Goal: Task Accomplishment & Management: Use online tool/utility

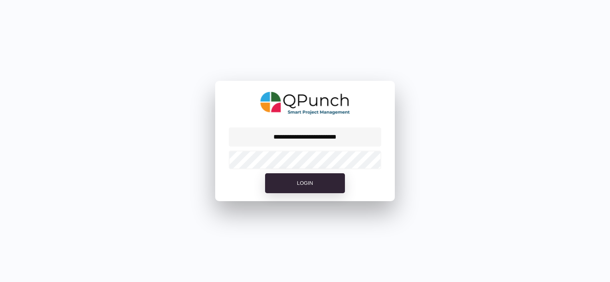
click at [553, 111] on div "**********" at bounding box center [305, 141] width 610 height 282
click at [313, 188] on button "Login" at bounding box center [305, 184] width 80 height 20
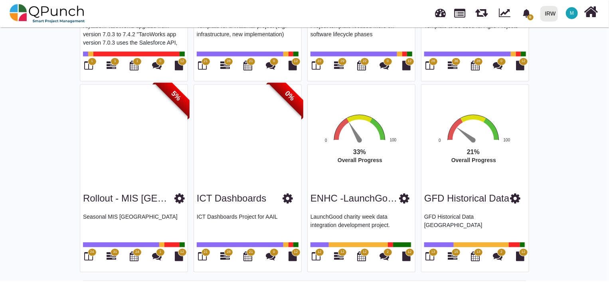
scroll to position [763, 0]
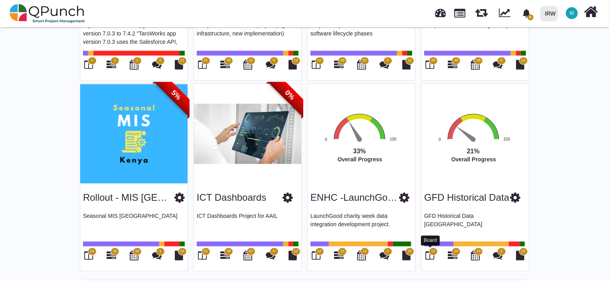
click at [430, 253] on icon at bounding box center [430, 256] width 9 height 10
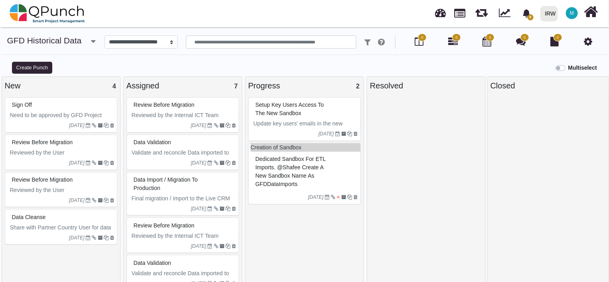
select select
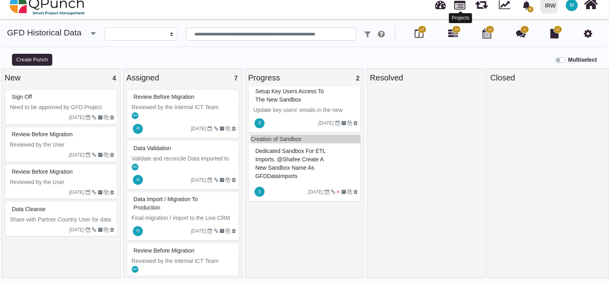
click at [464, 7] on link at bounding box center [459, 5] width 11 height 14
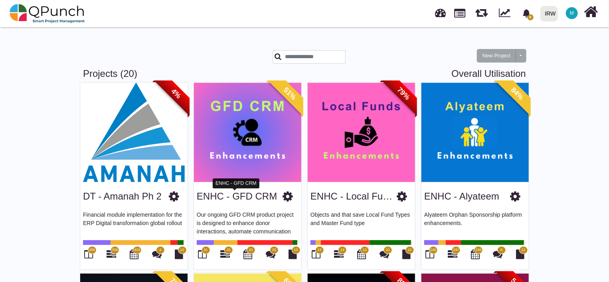
click at [247, 198] on link "ENHC - GFD CRM" at bounding box center [237, 196] width 80 height 11
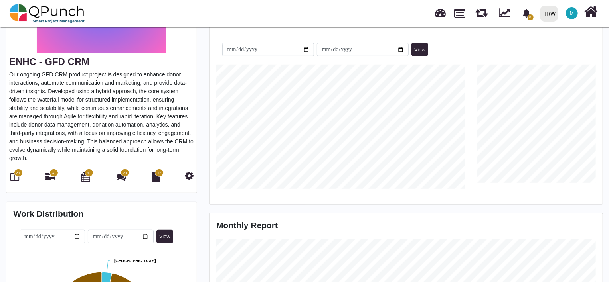
scroll to position [130, 0]
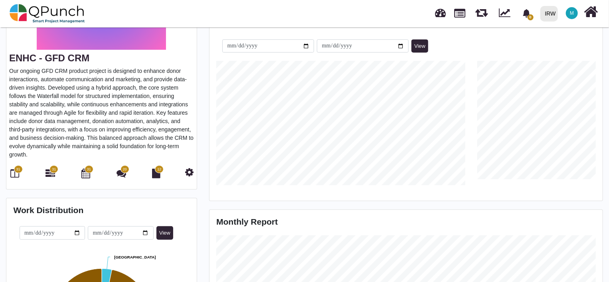
click at [19, 170] on span "31" at bounding box center [18, 170] width 4 height 6
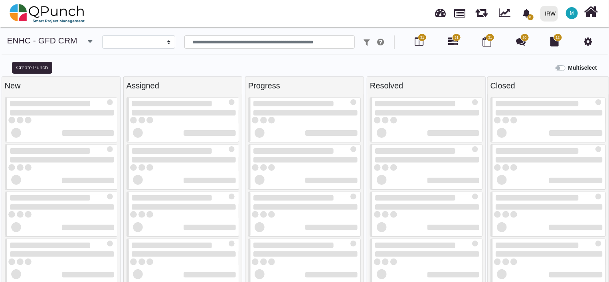
select select
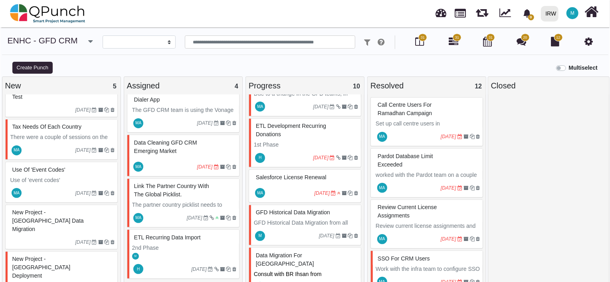
scroll to position [8, 0]
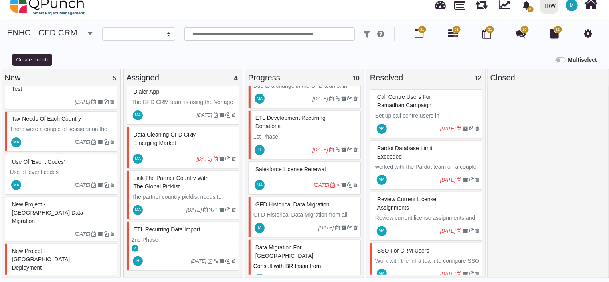
click at [300, 201] on span "GFD Historical Data Migration" at bounding box center [292, 204] width 74 height 6
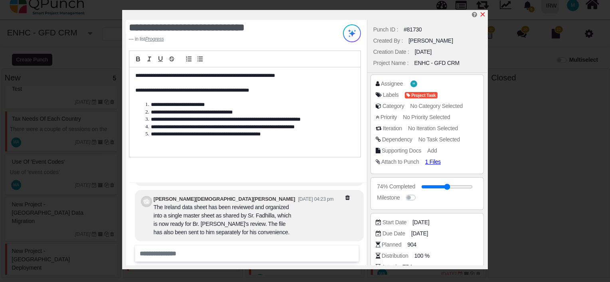
click at [484, 16] on icon "x" at bounding box center [482, 14] width 6 height 6
